Goal: Find specific page/section: Find specific page/section

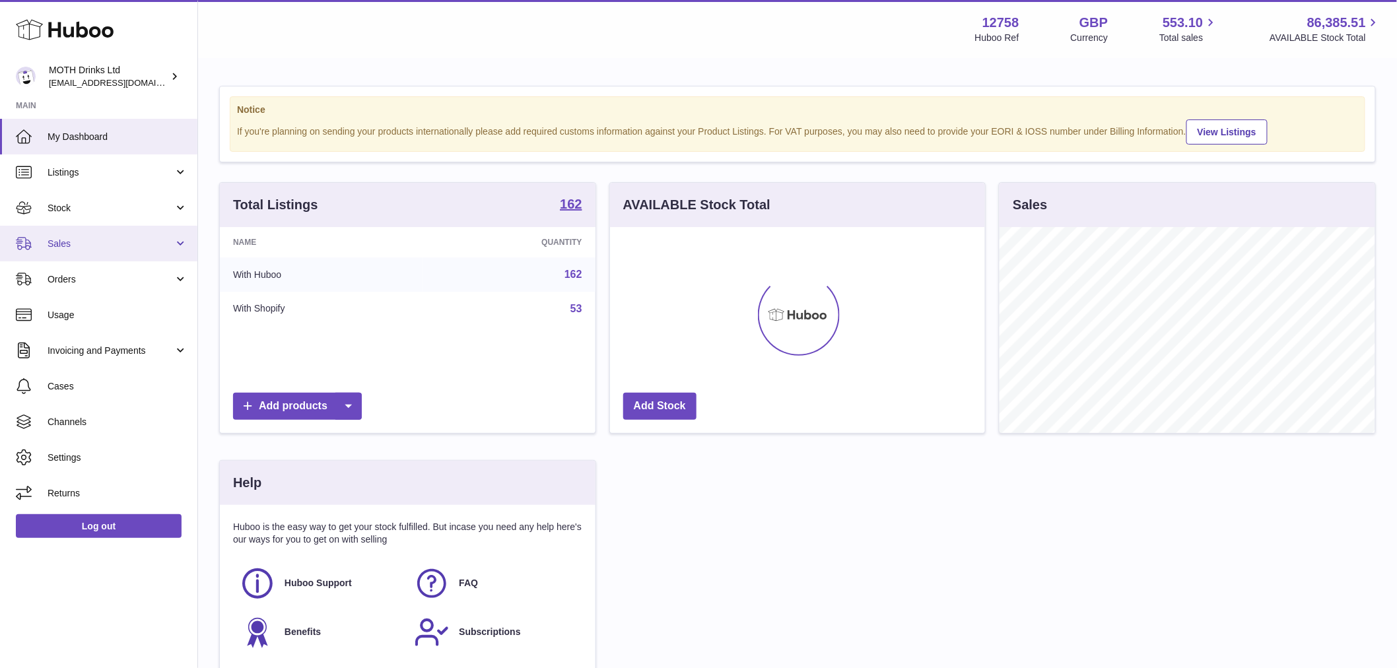
scroll to position [206, 375]
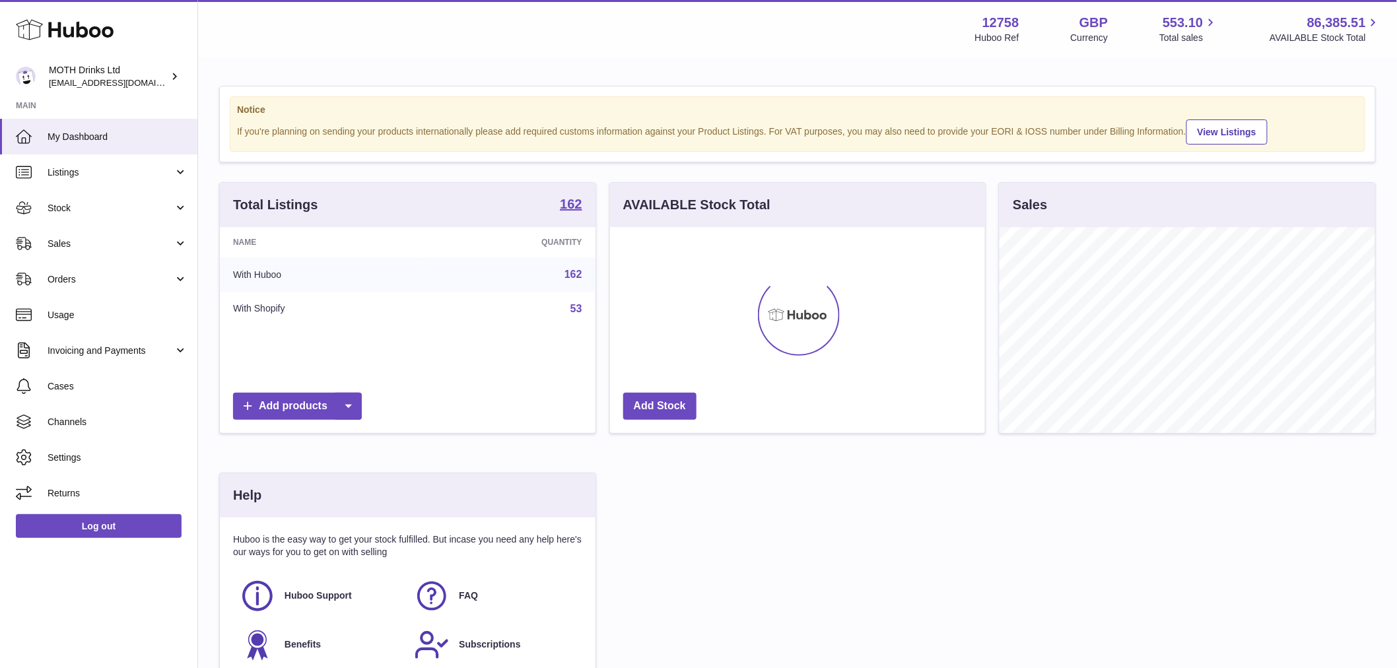
drag, startPoint x: 102, startPoint y: 240, endPoint x: 120, endPoint y: 263, distance: 29.2
click at [102, 240] on span "Sales" at bounding box center [111, 244] width 126 height 13
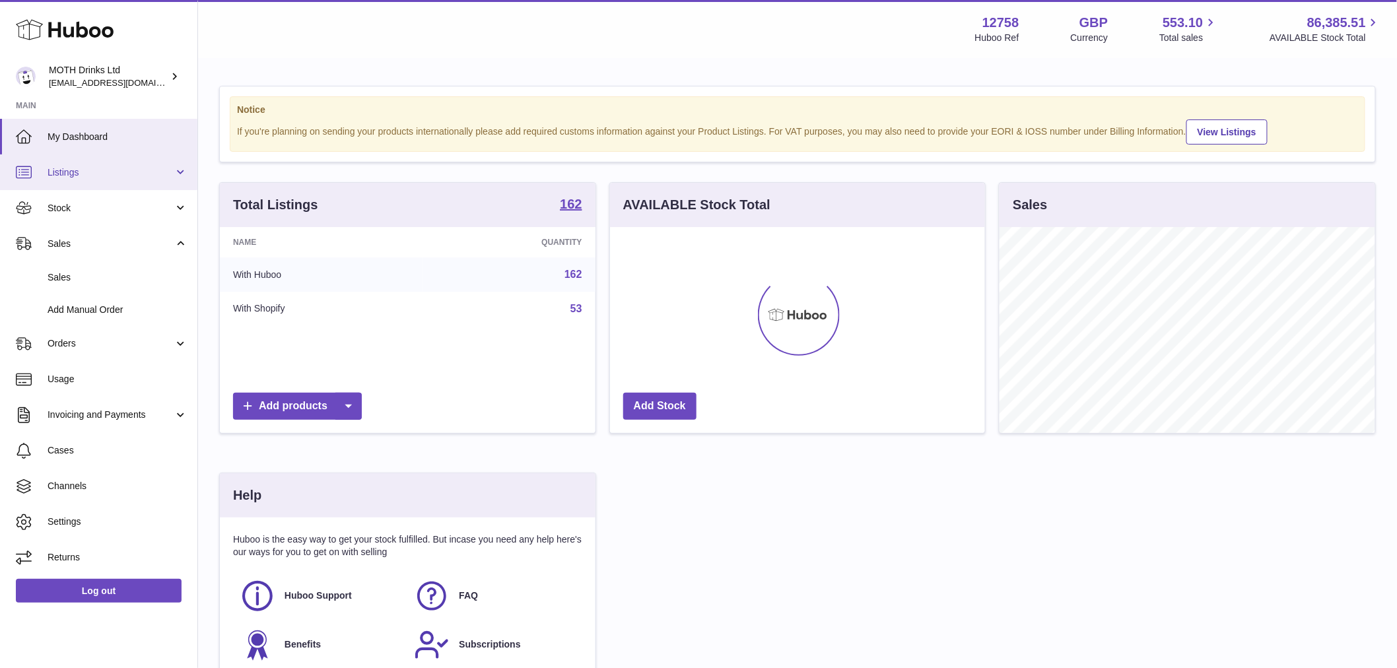
click at [91, 170] on span "Listings" at bounding box center [111, 172] width 126 height 13
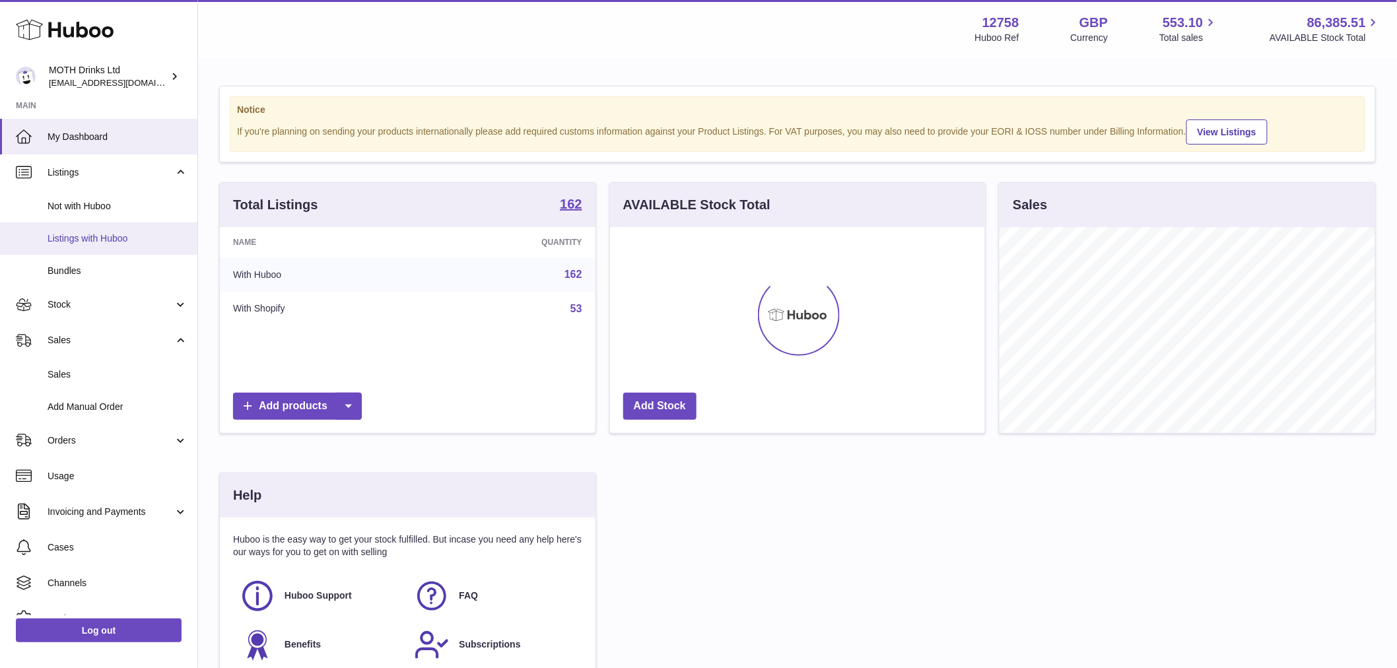
click at [95, 234] on span "Listings with Huboo" at bounding box center [118, 238] width 140 height 13
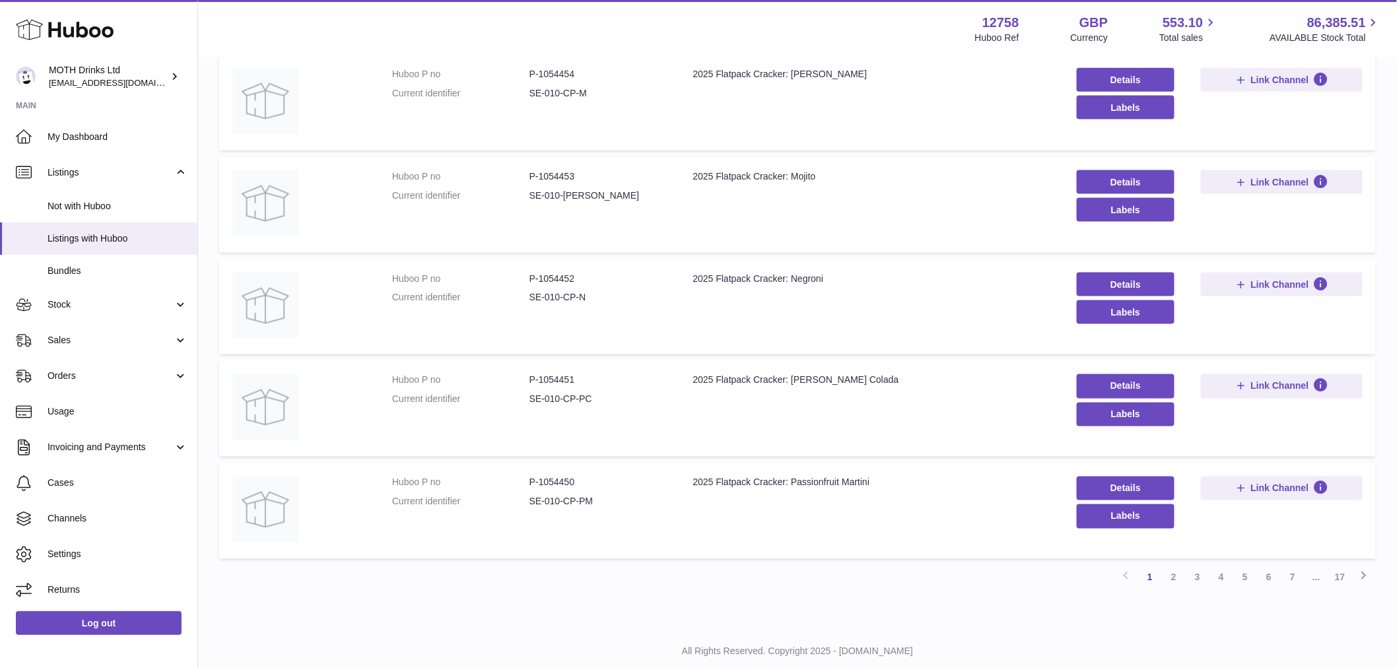
scroll to position [731, 0]
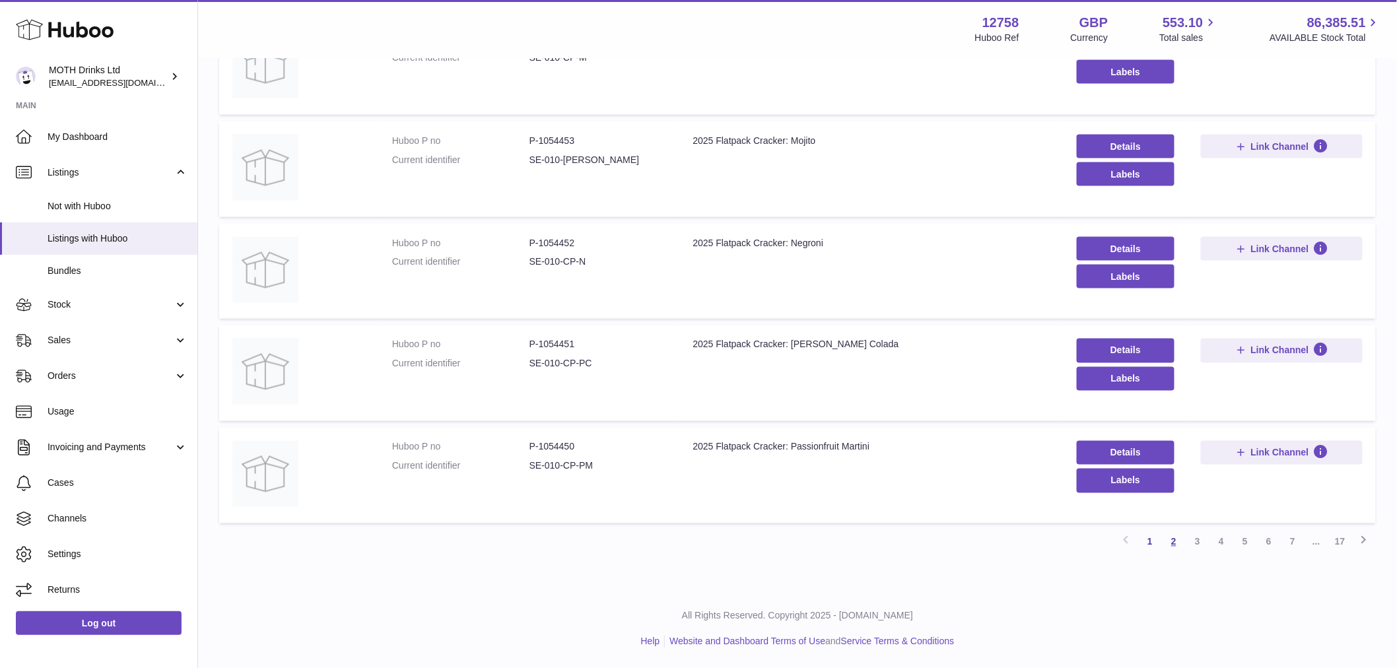
click at [1179, 548] on link "2" at bounding box center [1174, 542] width 24 height 24
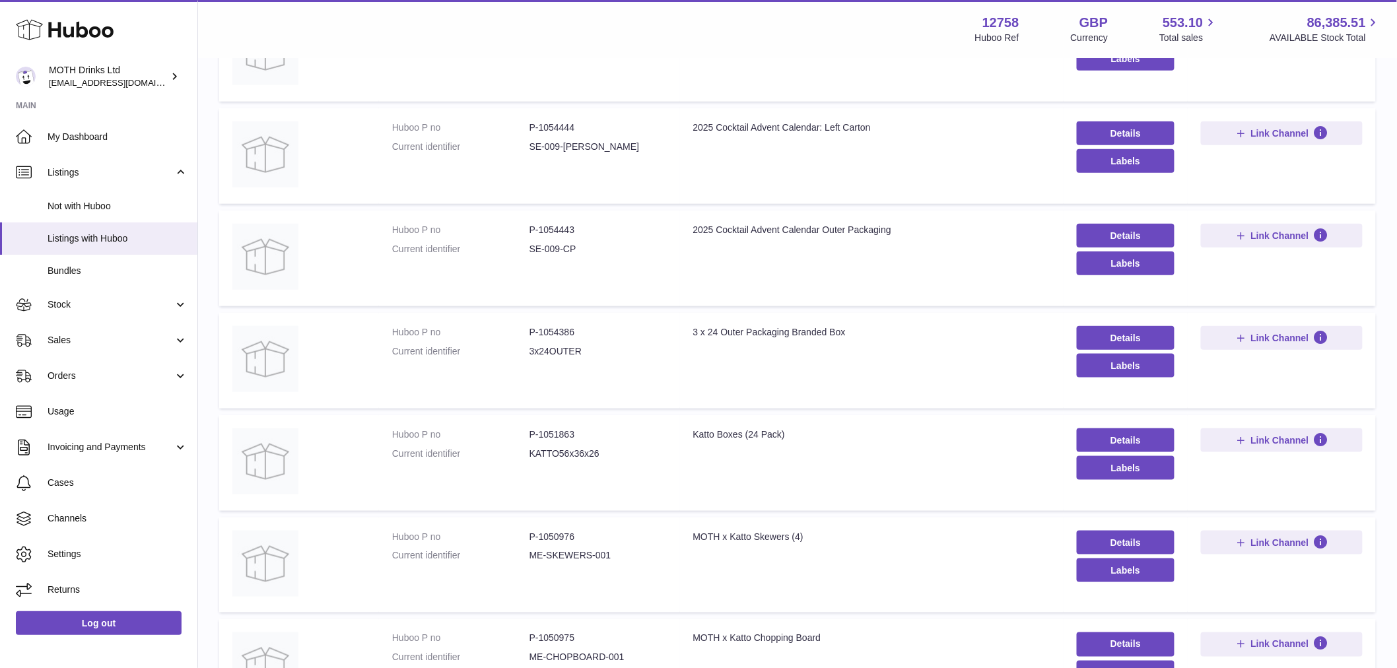
scroll to position [59, 0]
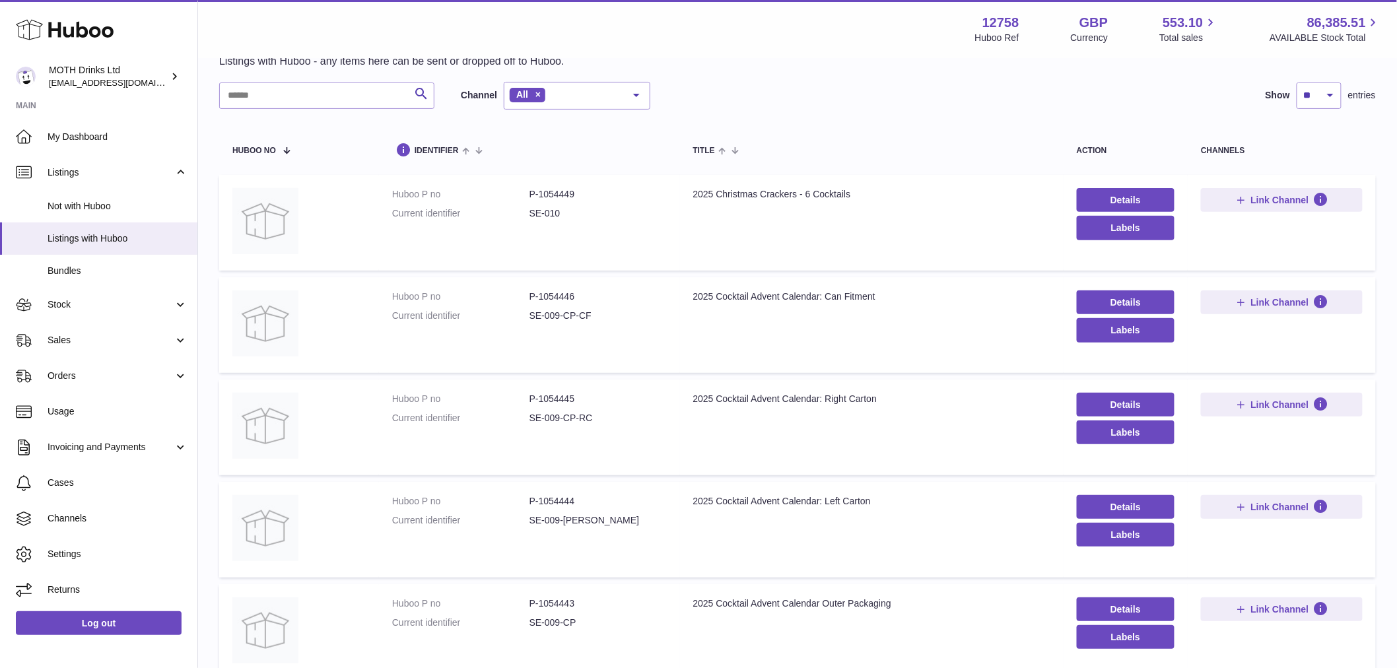
click at [553, 298] on dd "P-1054446" at bounding box center [597, 296] width 137 height 13
copy dd "1054446"
click at [559, 412] on dl "Huboo P no P-1054445 Current identifier SE-009-CP-RC" at bounding box center [529, 412] width 275 height 38
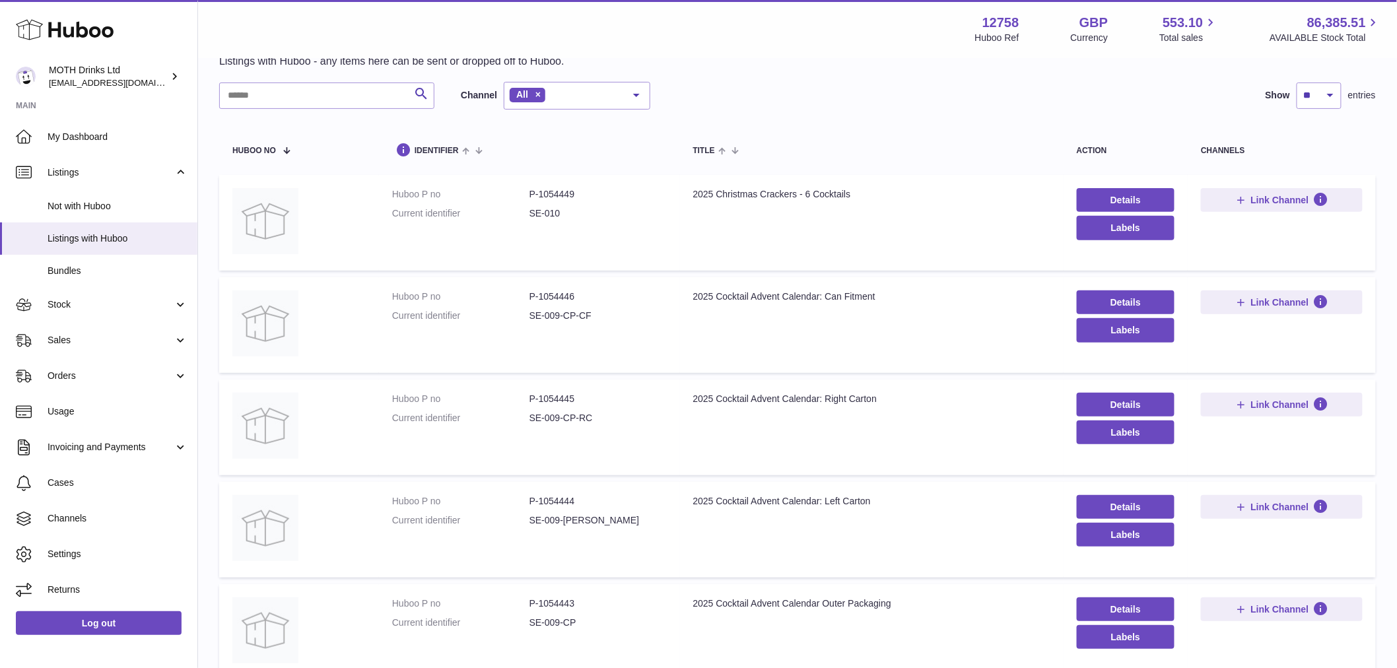
click at [571, 398] on dd "P-1054445" at bounding box center [597, 399] width 137 height 13
copy dd "1054445"
click at [564, 507] on dd "P-1054444" at bounding box center [597, 501] width 137 height 13
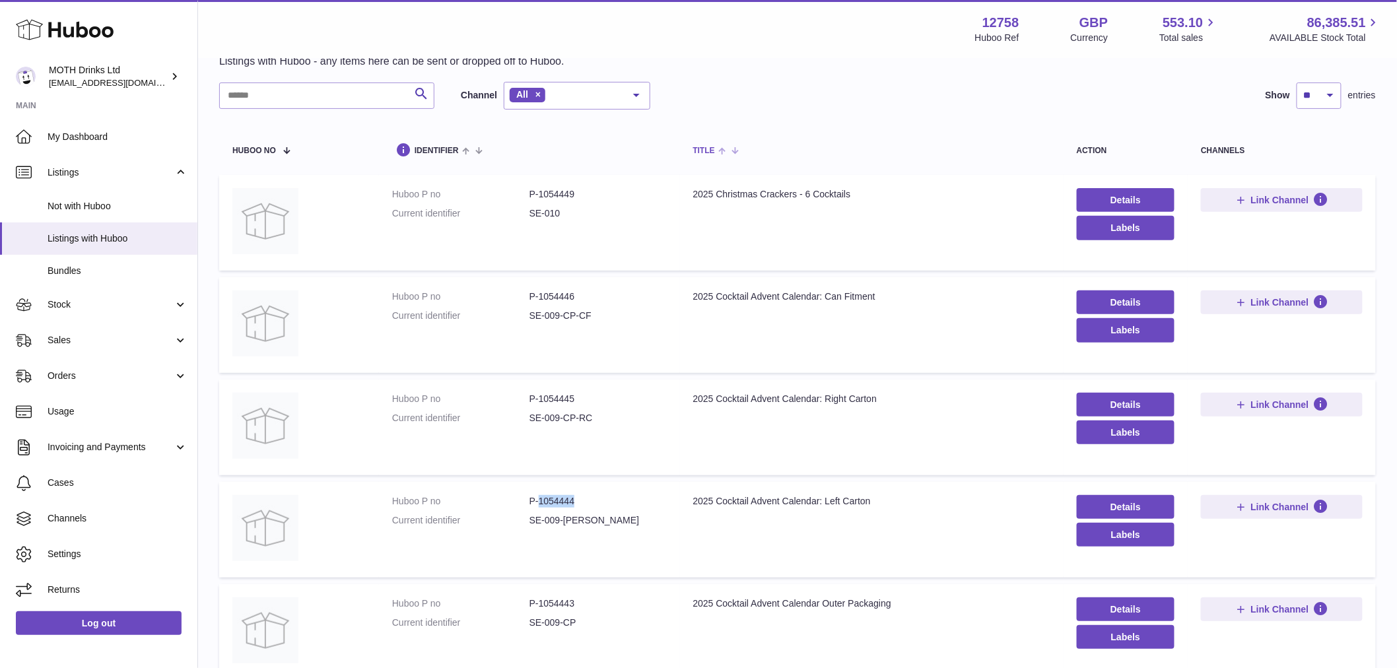
copy dd "1054444"
click at [562, 610] on dd "P-1054443" at bounding box center [597, 603] width 137 height 13
copy dd "1054443"
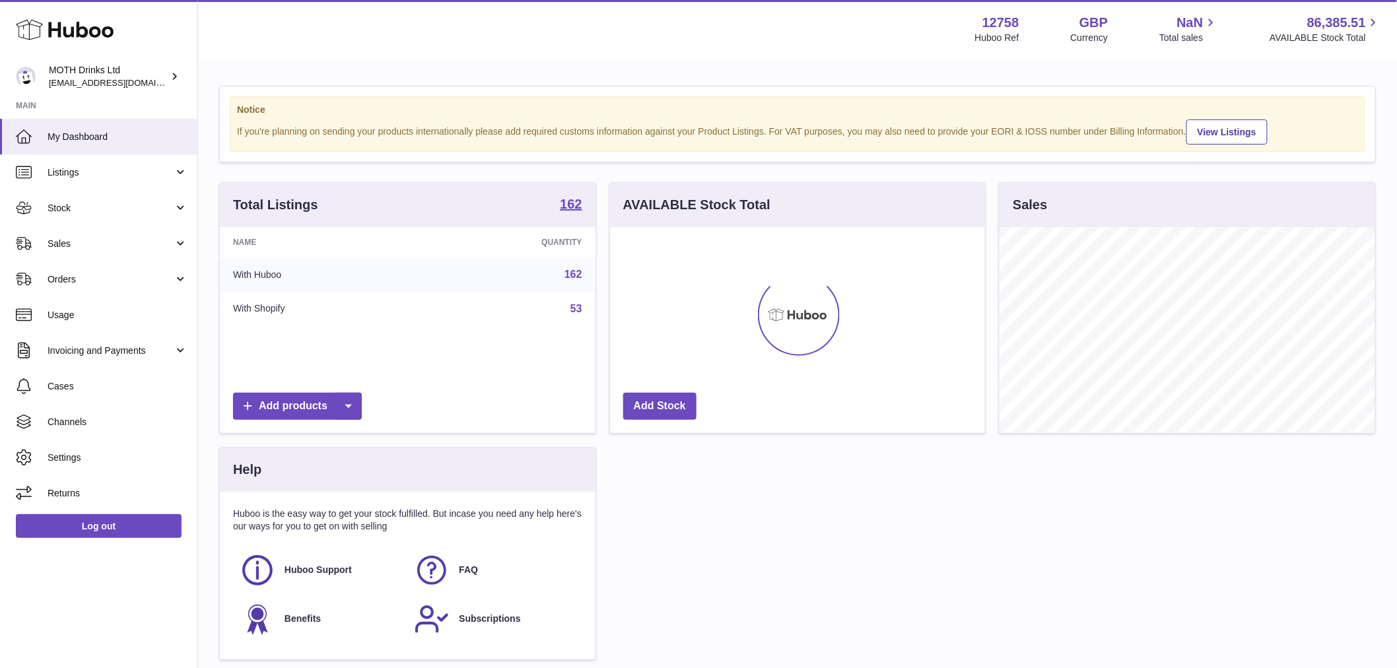
scroll to position [206, 375]
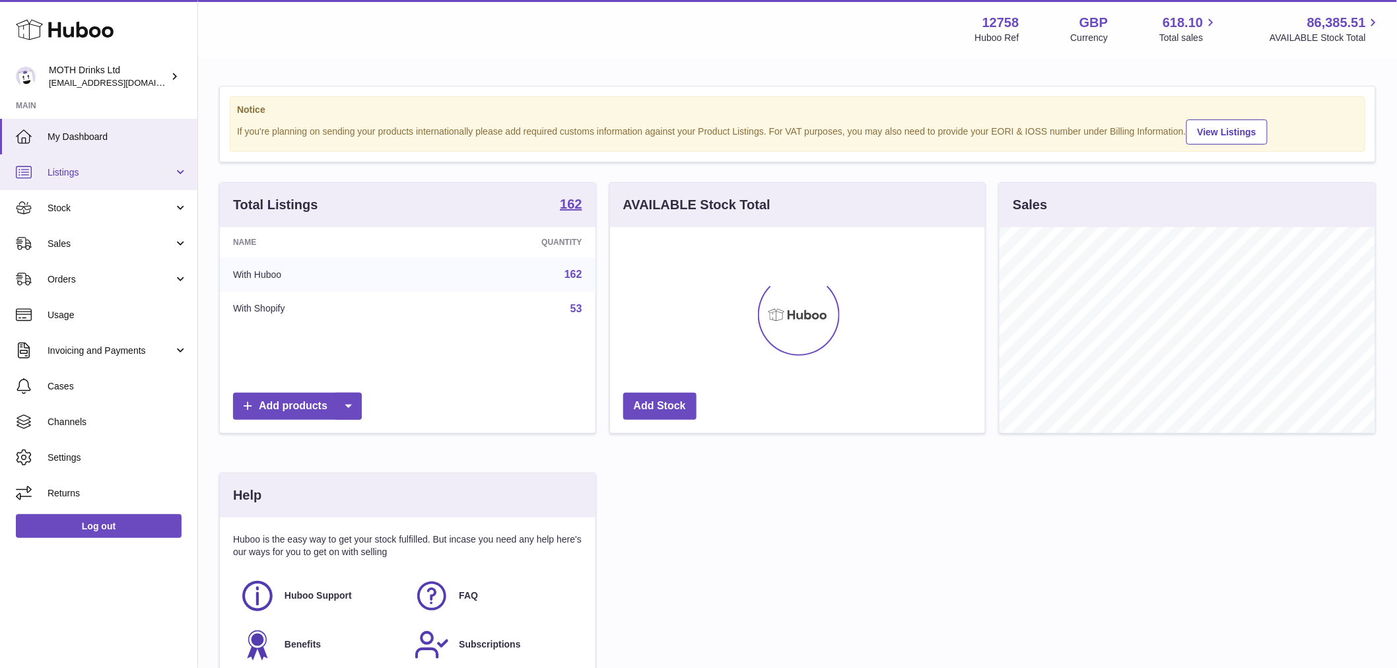
click at [116, 176] on span "Listings" at bounding box center [111, 172] width 126 height 13
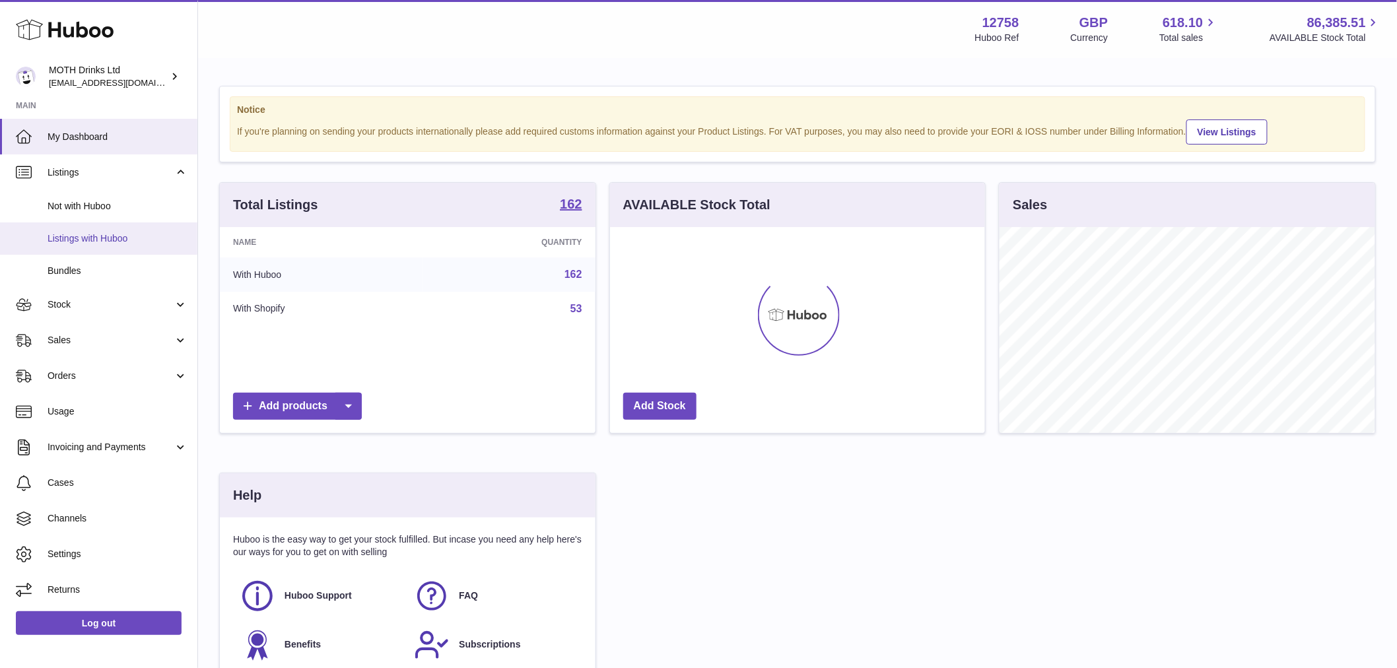
click at [119, 236] on span "Listings with Huboo" at bounding box center [118, 238] width 140 height 13
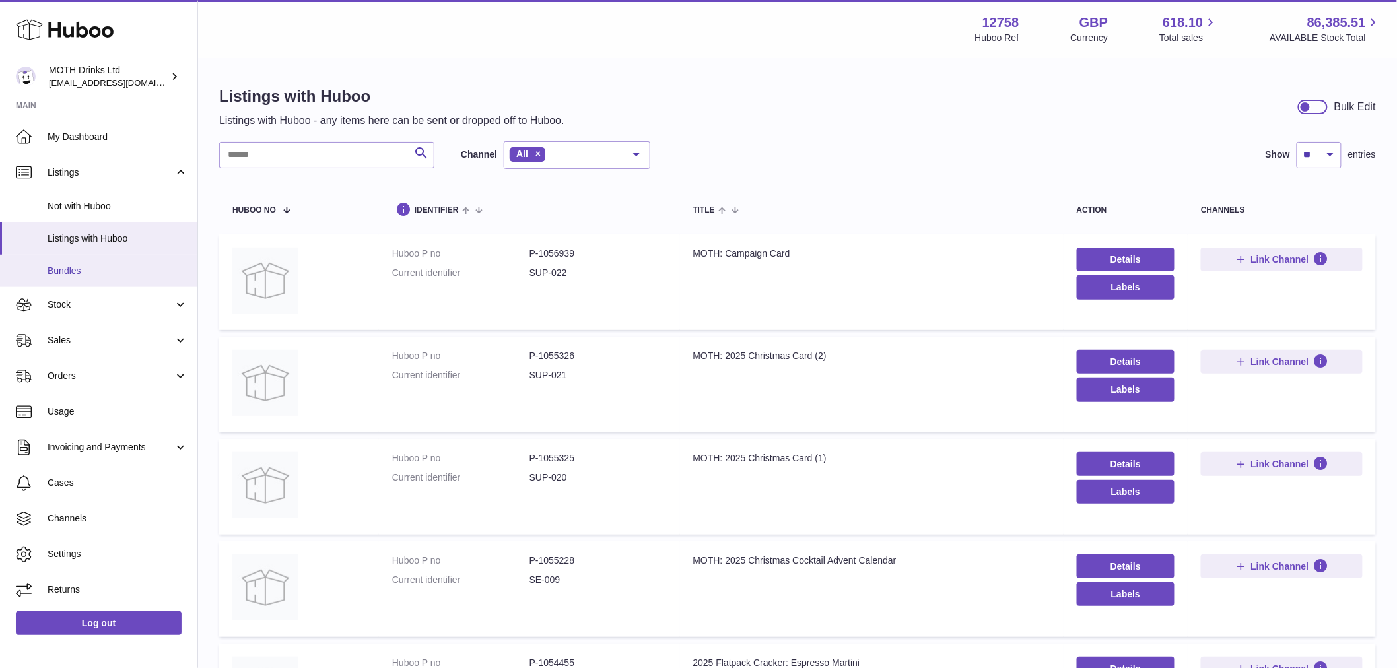
click at [86, 255] on link "Bundles" at bounding box center [98, 271] width 197 height 32
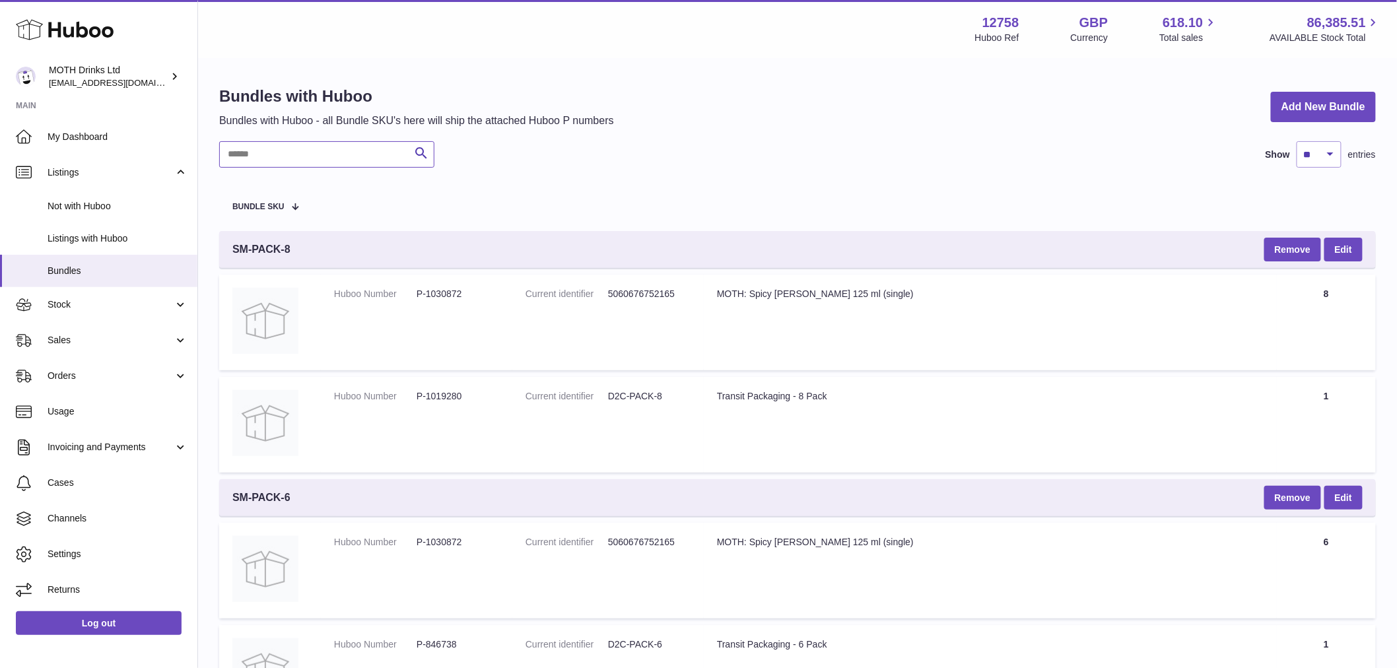
click at [286, 159] on input "text" at bounding box center [326, 154] width 215 height 26
paste input "******"
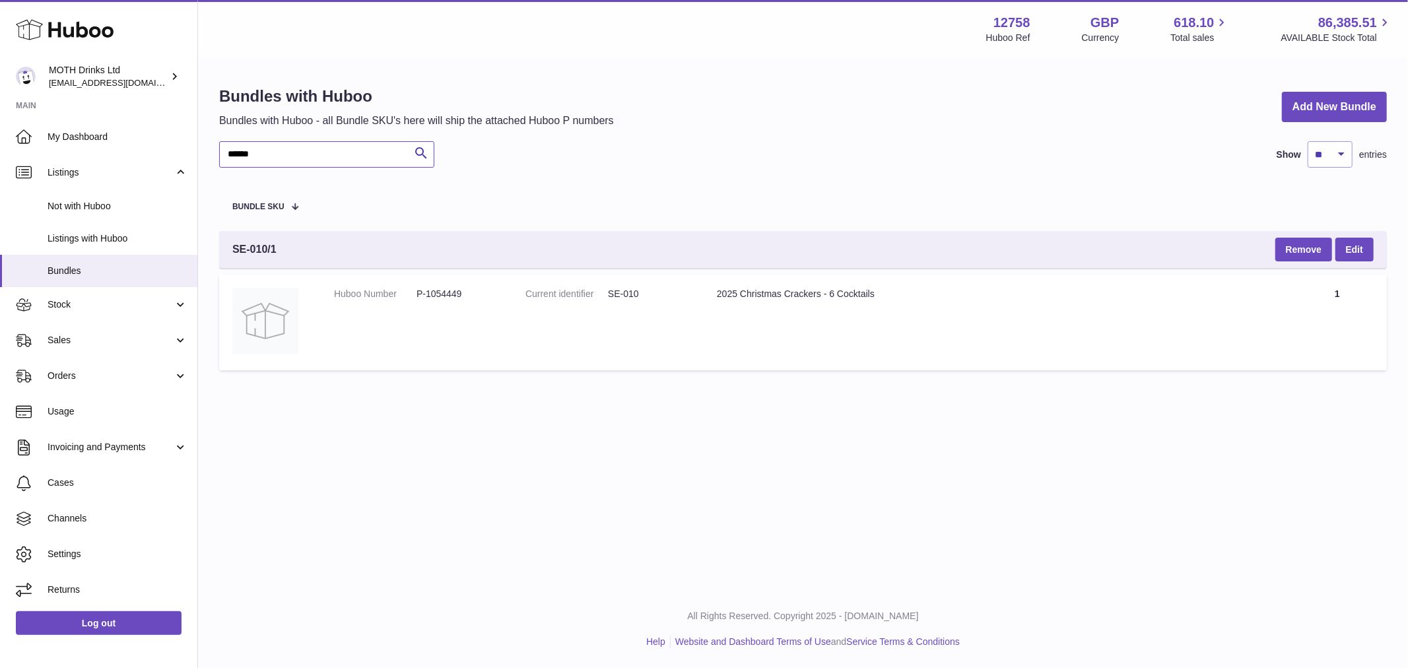
type input "******"
click at [433, 302] on dl "Huboo Number P-1054449" at bounding box center [416, 297] width 165 height 19
copy dd "1054449"
